Goal: Information Seeking & Learning: Learn about a topic

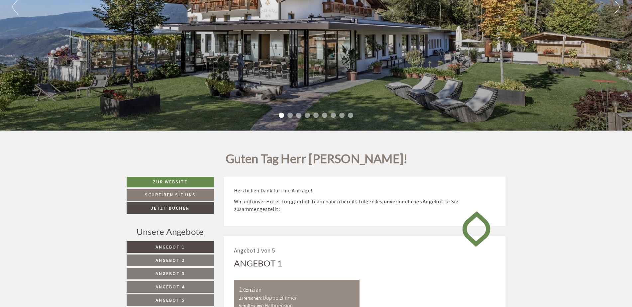
scroll to position [232, 0]
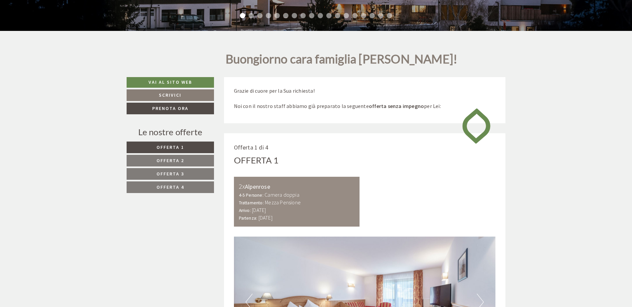
scroll to position [18, 0]
